Goal: Check status

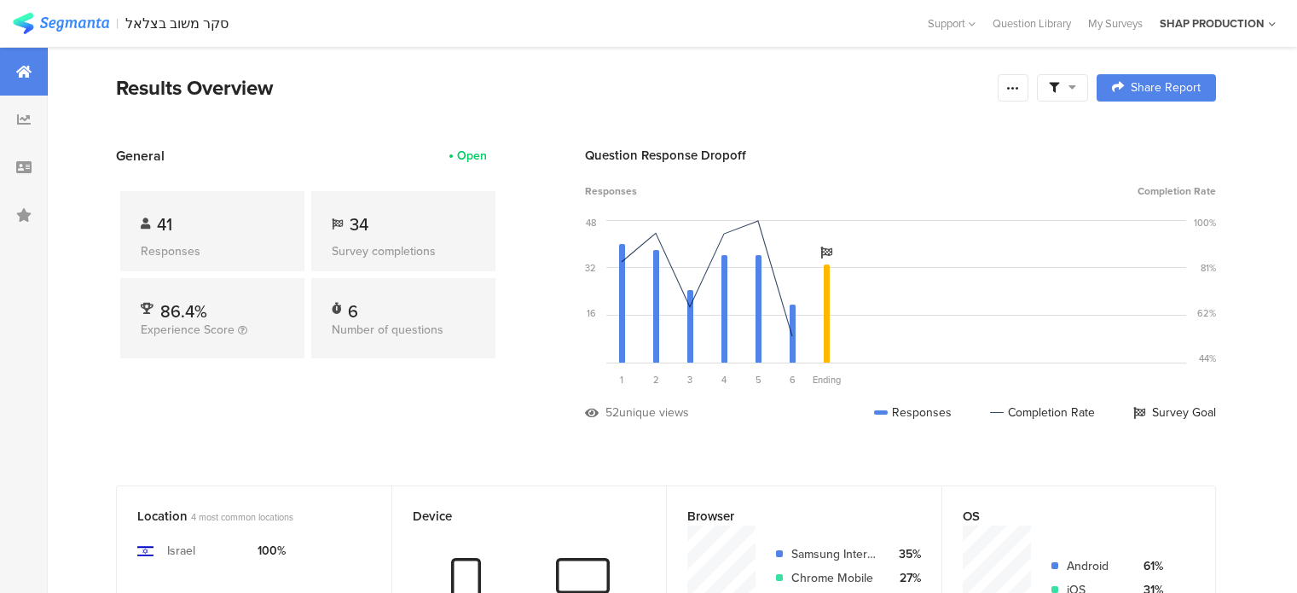
scroll to position [477, 0]
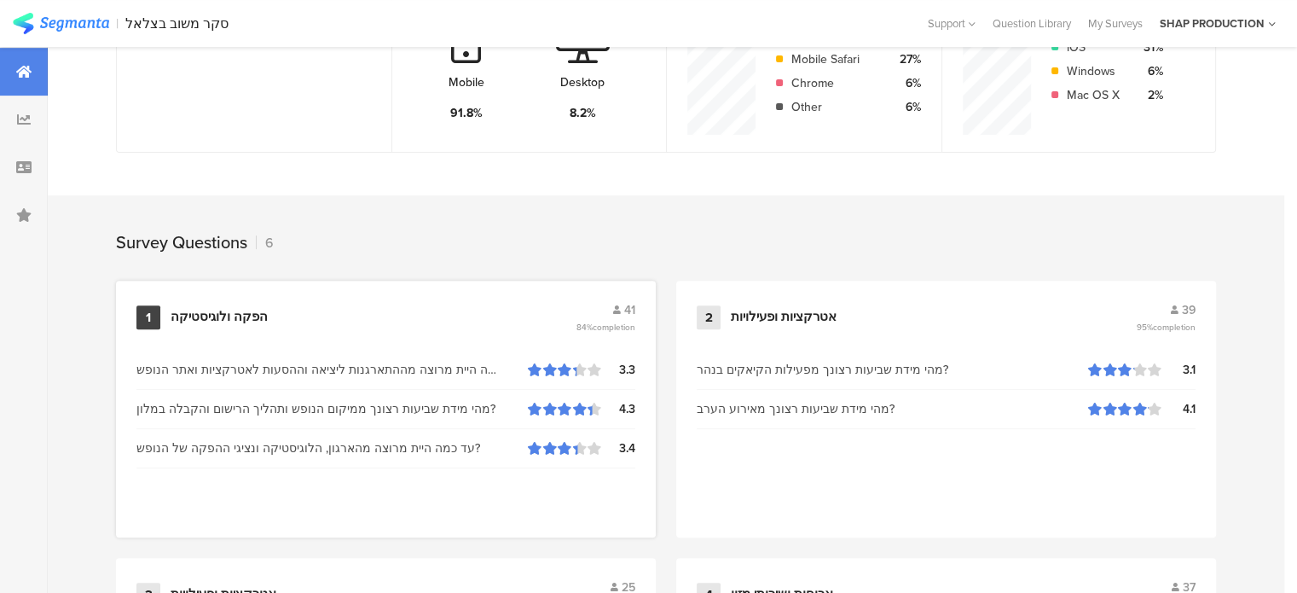
scroll to position [393, 0]
